Goal: Use online tool/utility

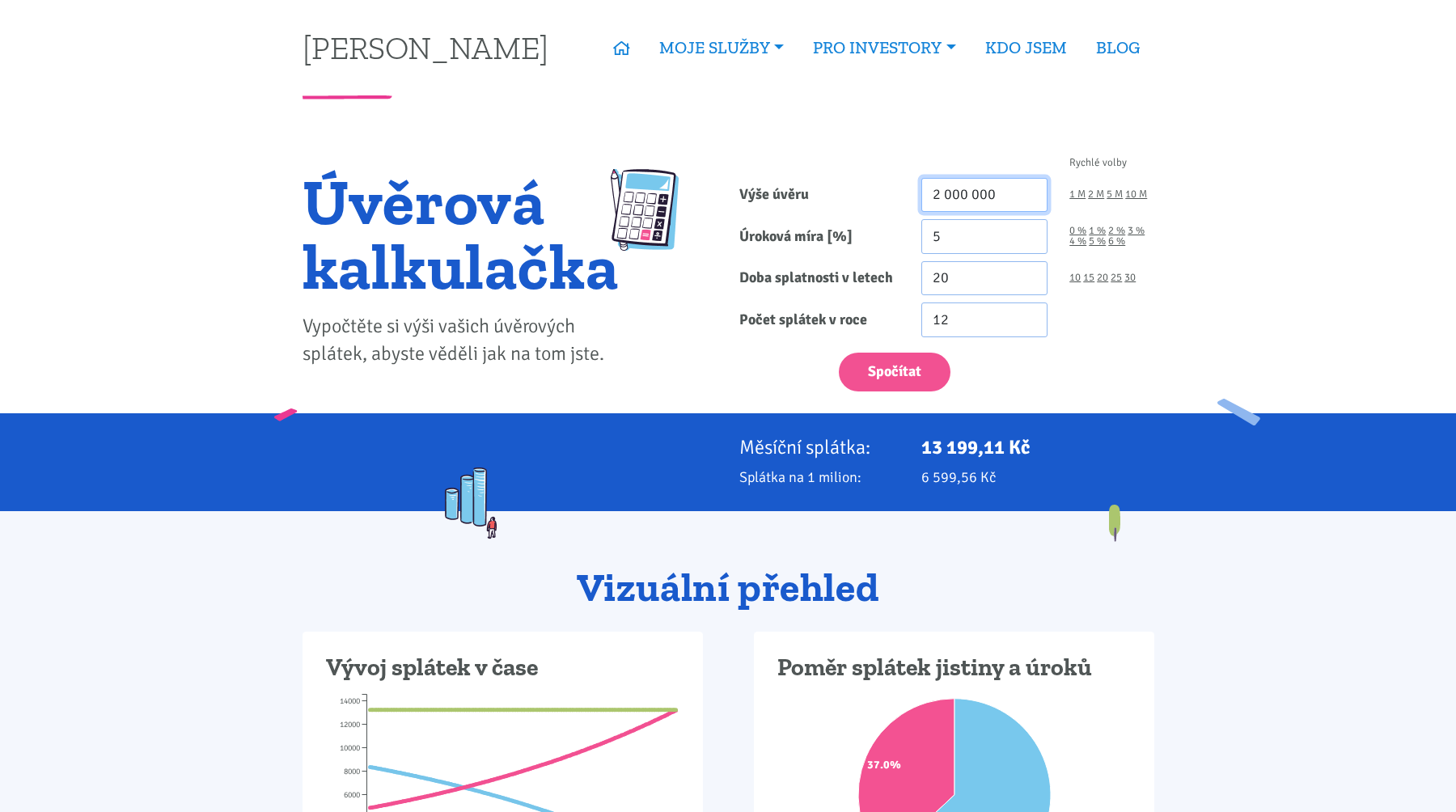
click at [986, 201] on input "2 000 000" at bounding box center [985, 195] width 127 height 35
type input "7 789 281"
click at [969, 243] on input "5" at bounding box center [985, 236] width 127 height 35
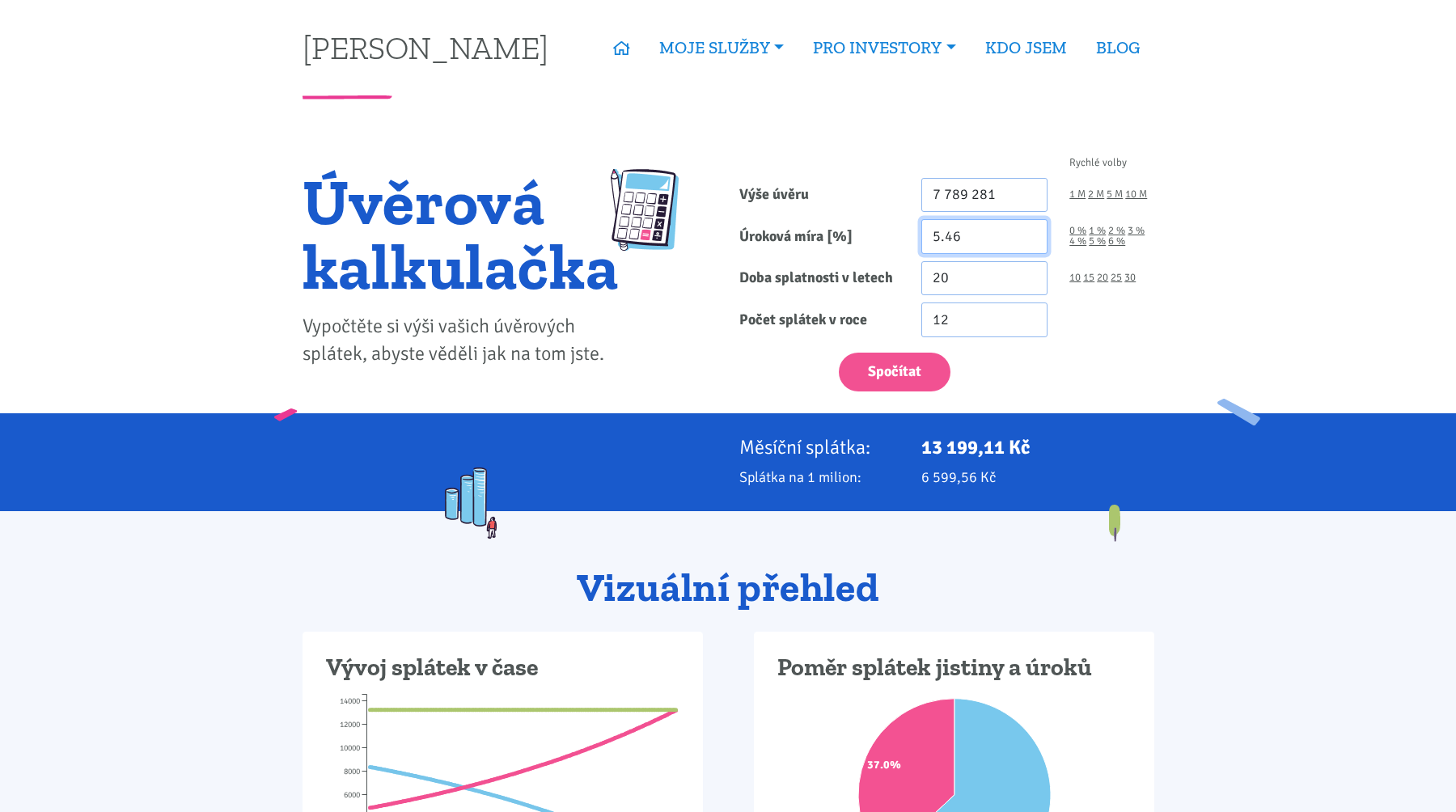
type input "5.46"
click at [990, 288] on input "20" at bounding box center [985, 279] width 127 height 35
type input "2"
type input "30"
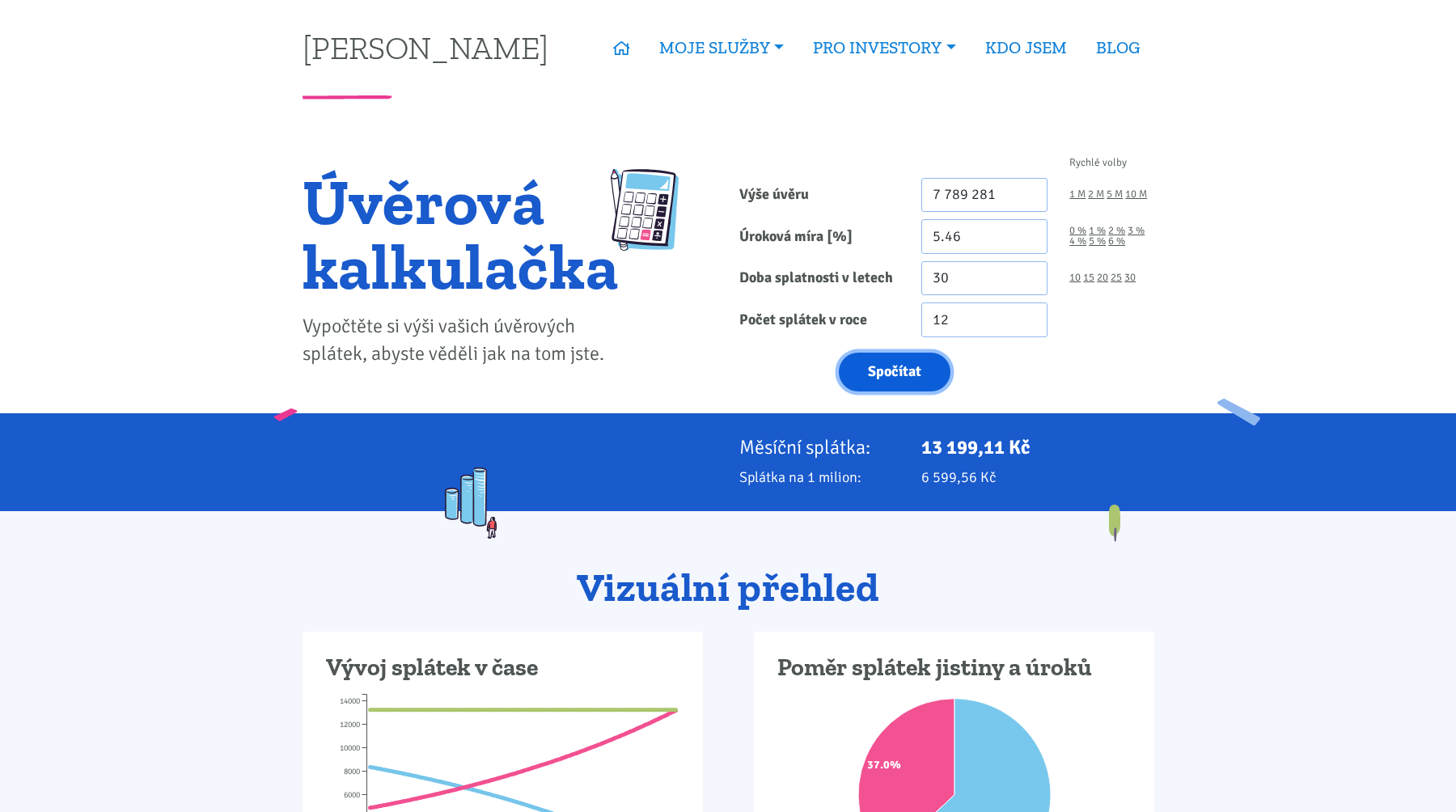
click at [900, 377] on button "Spočítat" at bounding box center [894, 372] width 112 height 39
type input "7789281"
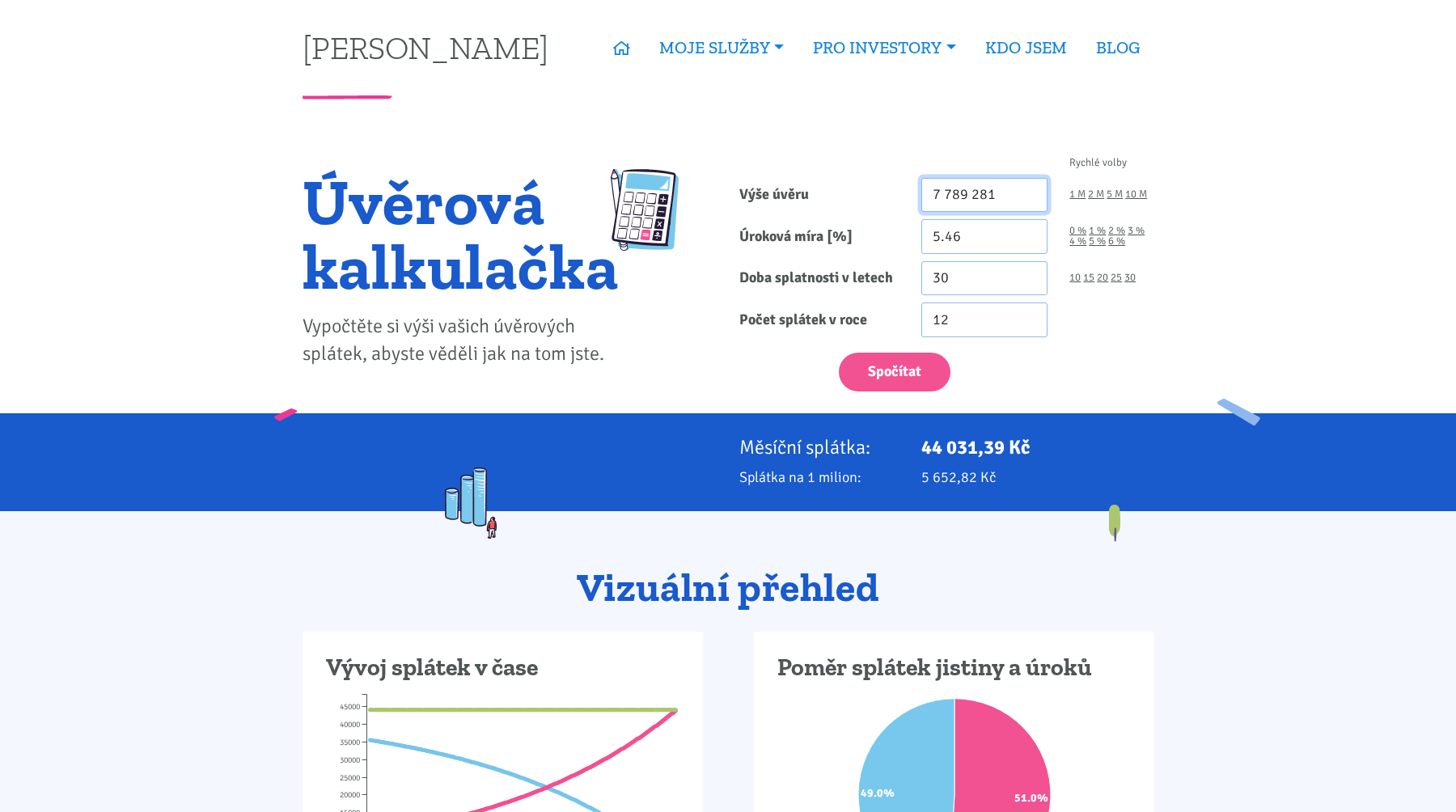
drag, startPoint x: 1017, startPoint y: 191, endPoint x: 814, endPoint y: 192, distance: 203.0
click at [814, 192] on div "Výše úvěru 7 789 281 1 M 2 M 5 M 10 M" at bounding box center [946, 195] width 437 height 35
type input "+"
click at [893, 356] on button "Spočítat" at bounding box center [894, 372] width 112 height 39
type input "15820000"
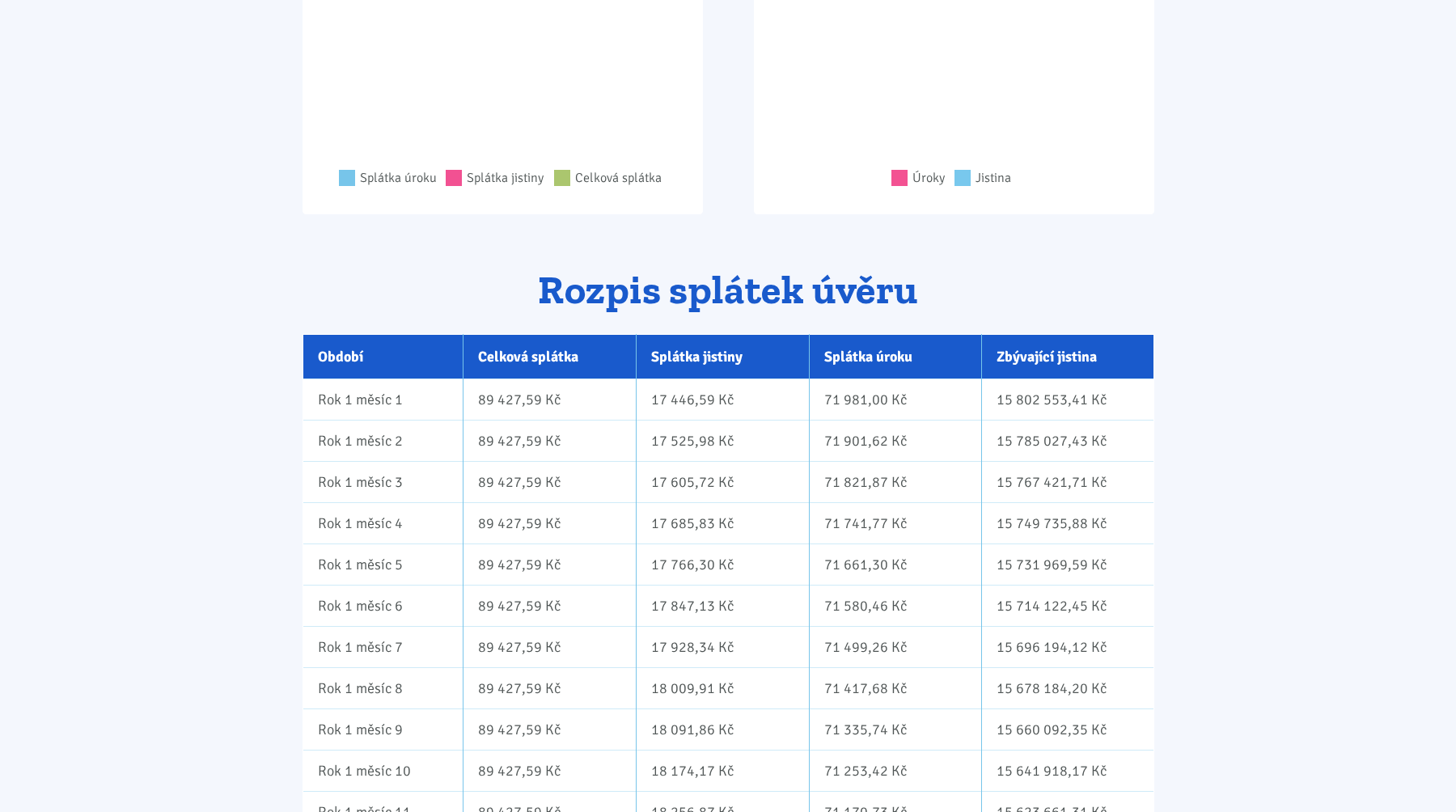
scroll to position [781, 0]
